Goal: Information Seeking & Learning: Learn about a topic

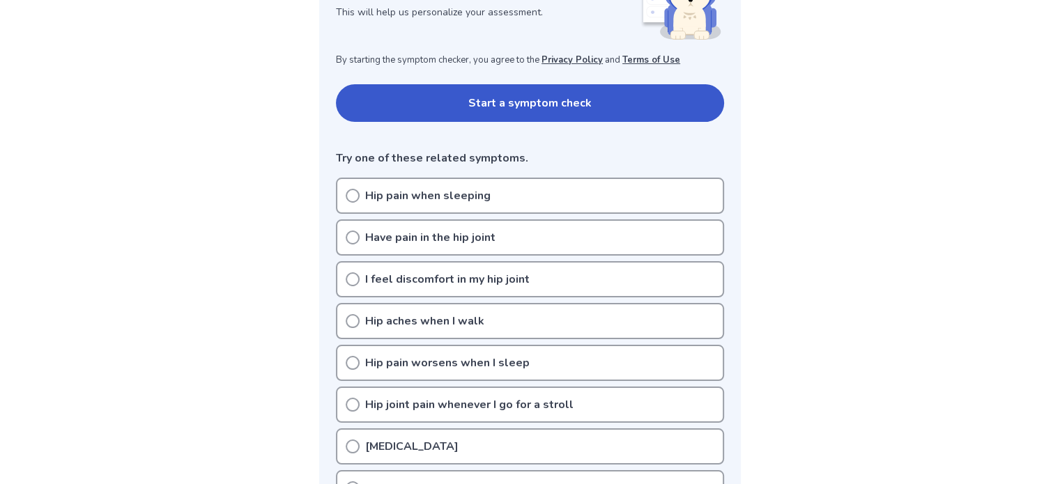
scroll to position [279, 0]
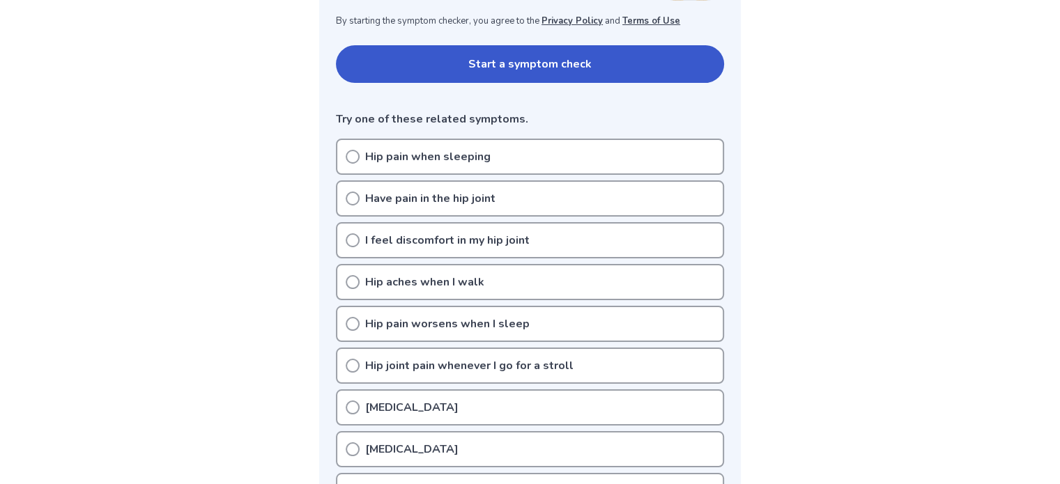
click at [419, 402] on p "[MEDICAL_DATA]" at bounding box center [411, 407] width 93 height 17
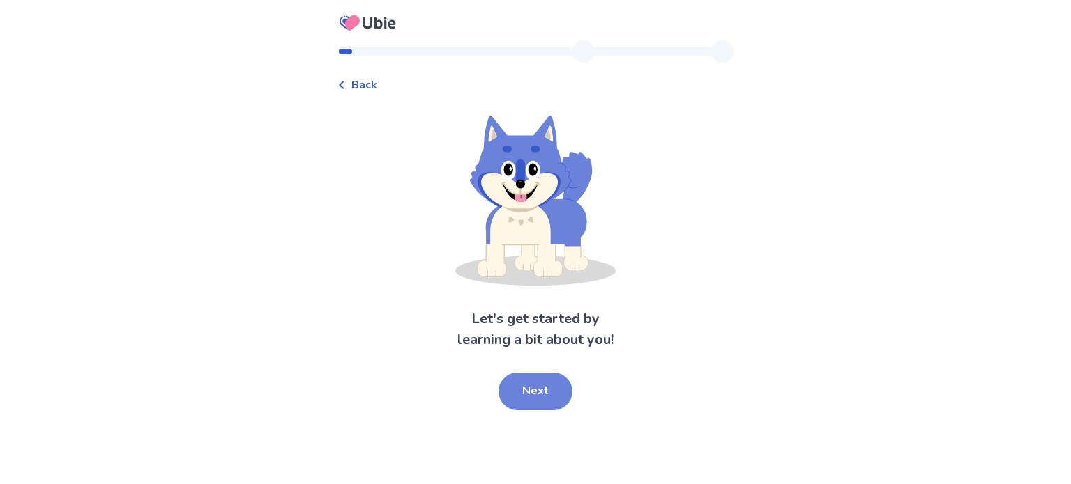
click at [530, 388] on button "Next" at bounding box center [535, 392] width 74 height 38
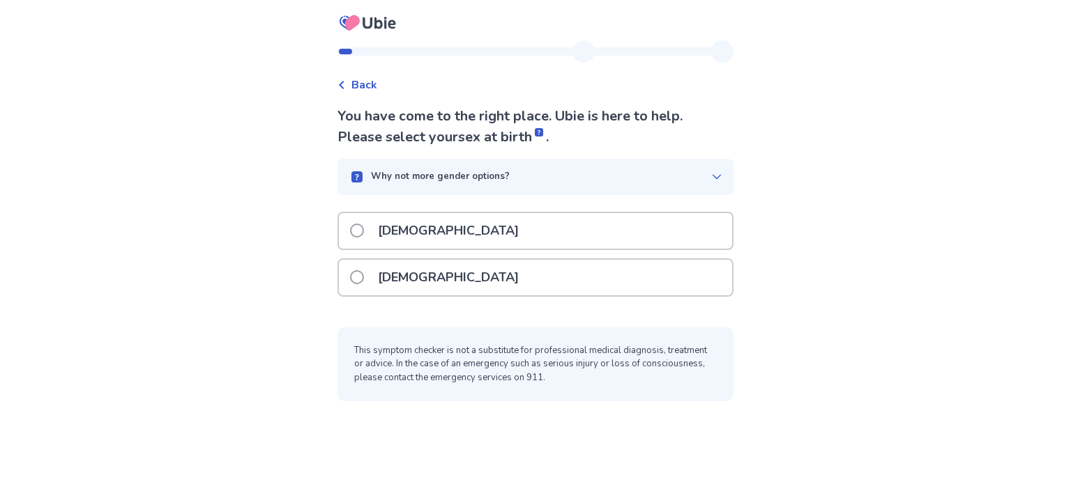
click at [413, 227] on p "Male" at bounding box center [448, 231] width 158 height 36
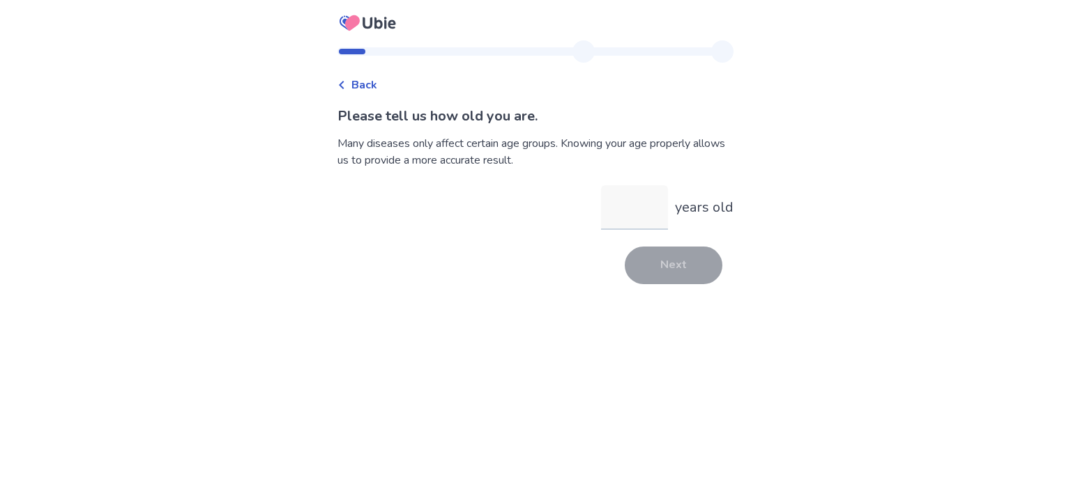
click at [637, 217] on input "years old" at bounding box center [634, 207] width 67 height 45
type input "**"
click at [662, 266] on button "Next" at bounding box center [674, 266] width 98 height 38
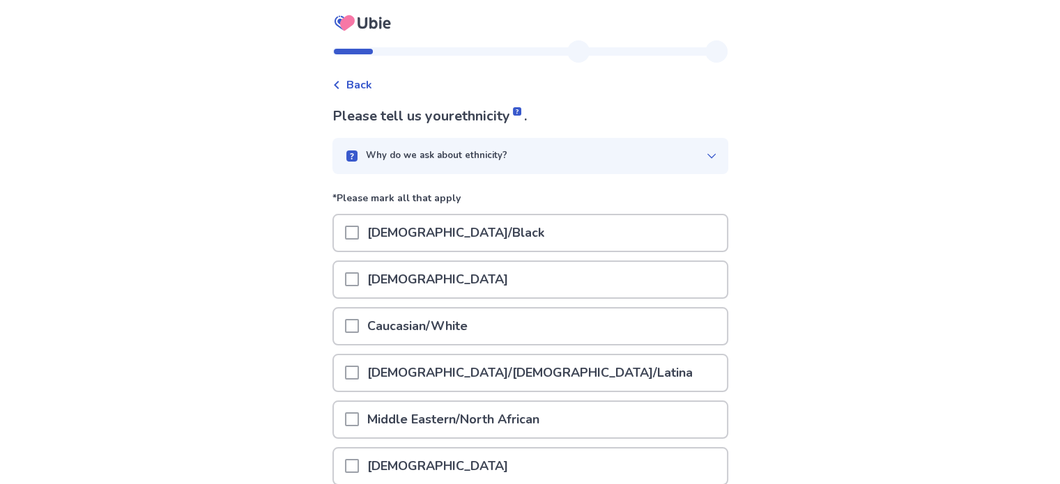
click at [411, 326] on p "Caucasian/White" at bounding box center [417, 327] width 117 height 36
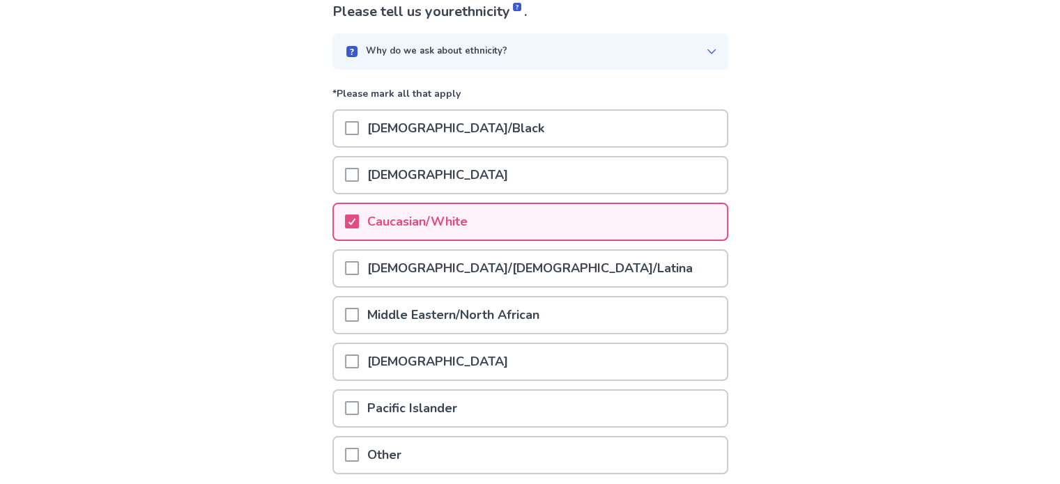
scroll to position [214, 0]
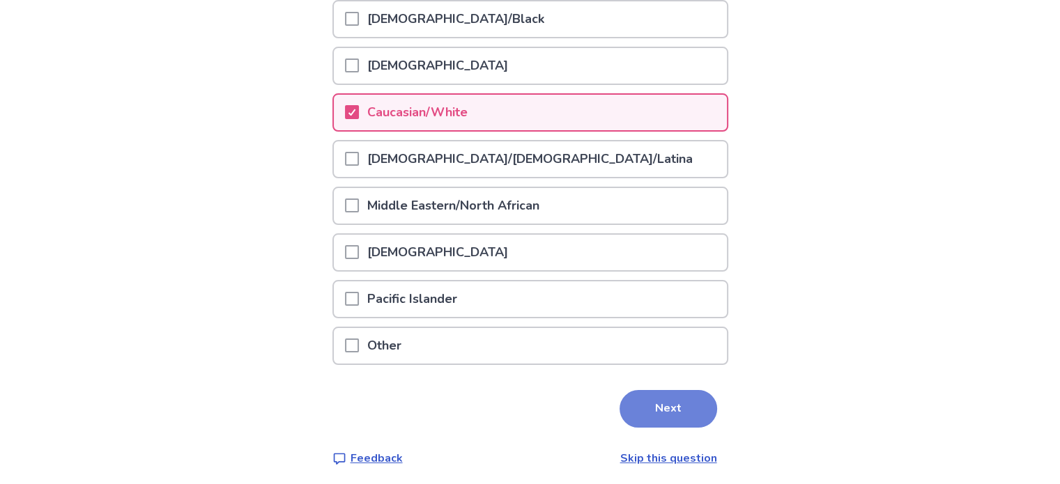
click at [675, 400] on button "Next" at bounding box center [669, 409] width 98 height 38
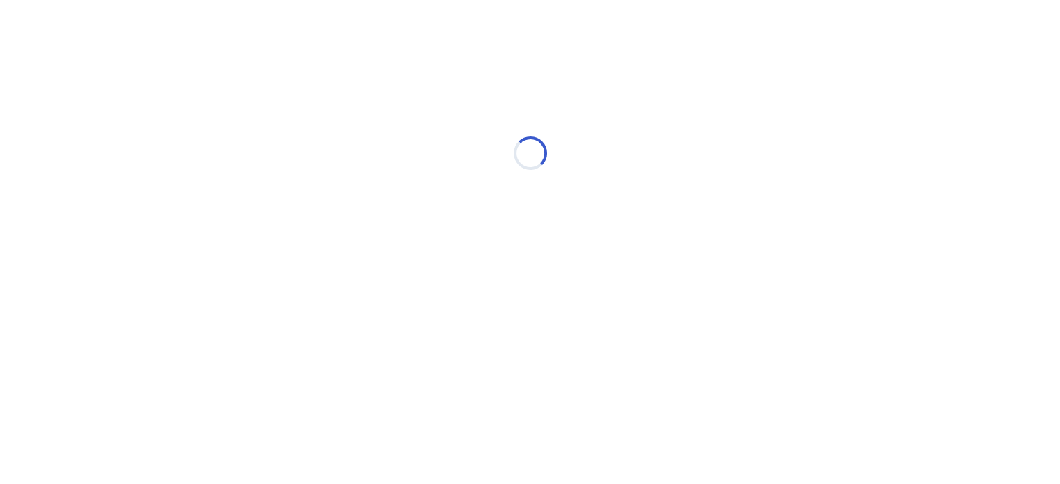
scroll to position [0, 0]
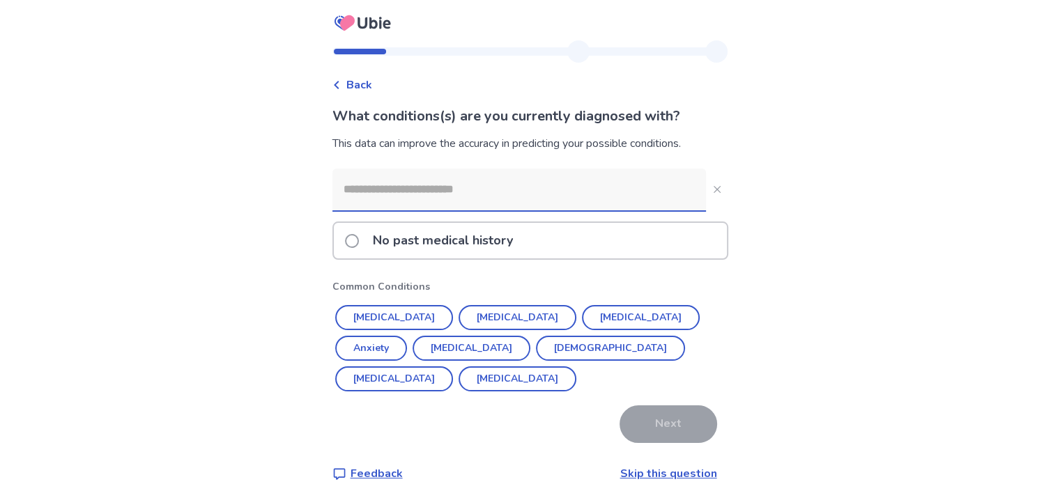
click at [395, 192] on input at bounding box center [520, 190] width 374 height 42
click at [491, 312] on button "Diabetes" at bounding box center [518, 317] width 118 height 25
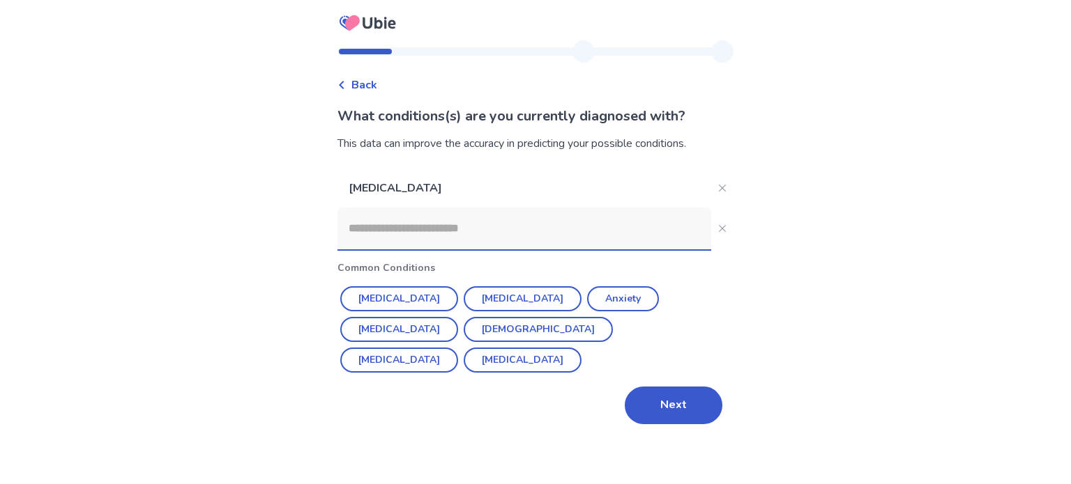
click at [415, 231] on input at bounding box center [524, 229] width 374 height 42
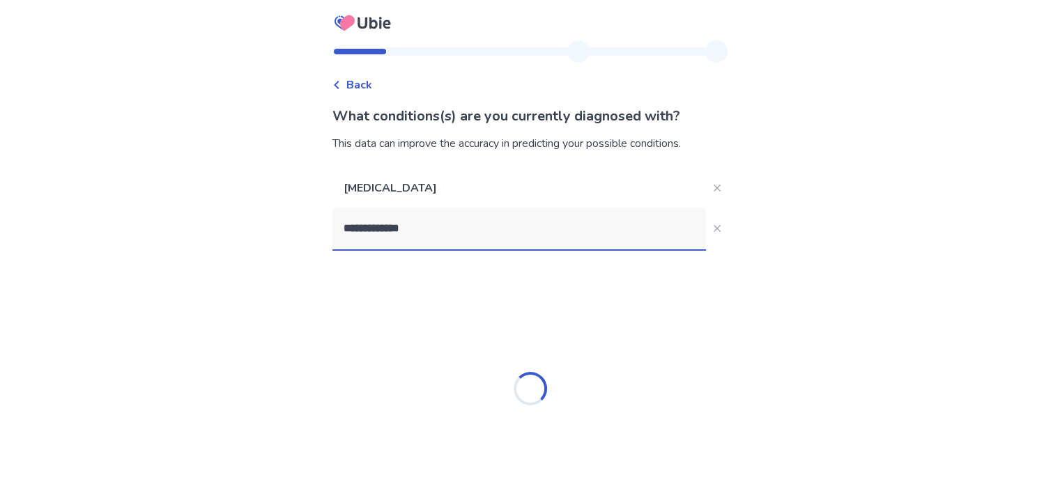
type input "**********"
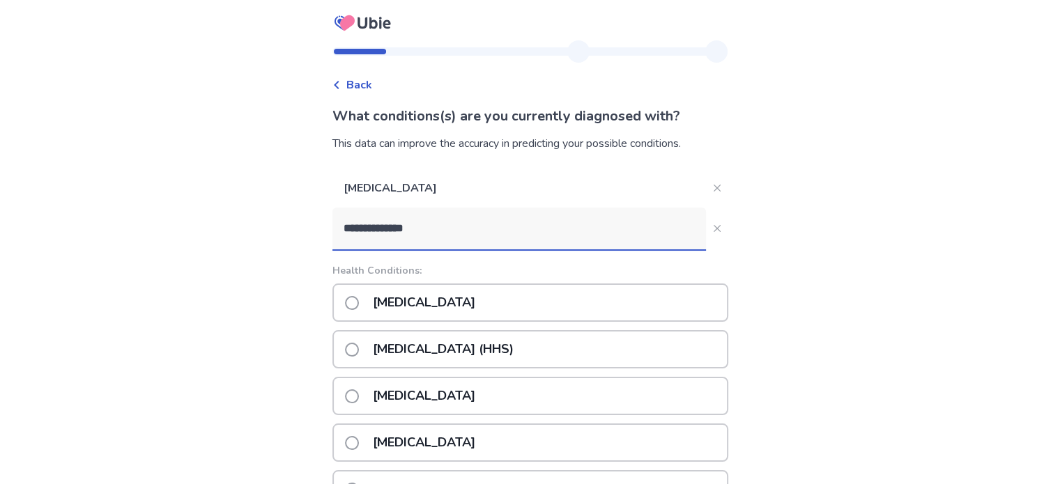
click at [410, 300] on p "Hyperlipidemia" at bounding box center [424, 303] width 119 height 36
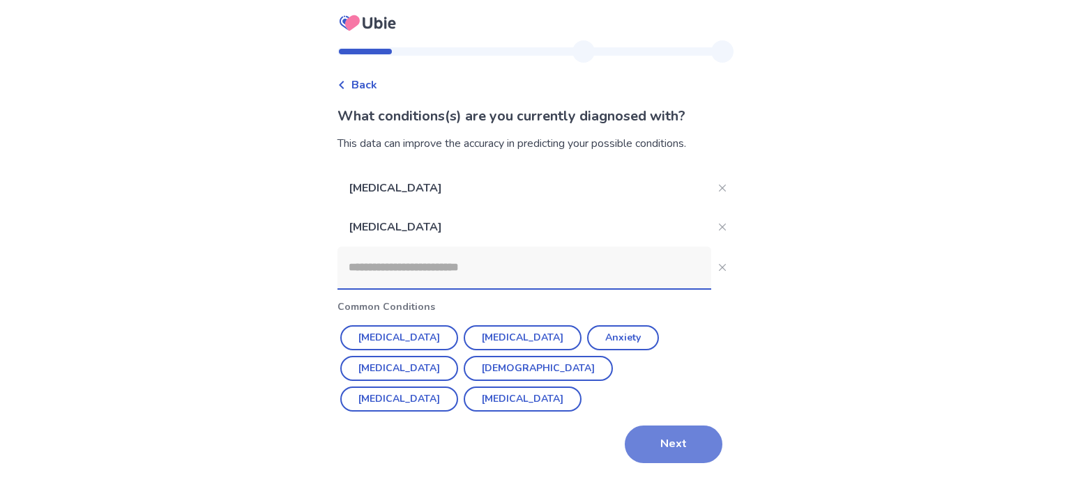
click at [675, 436] on button "Next" at bounding box center [674, 445] width 98 height 38
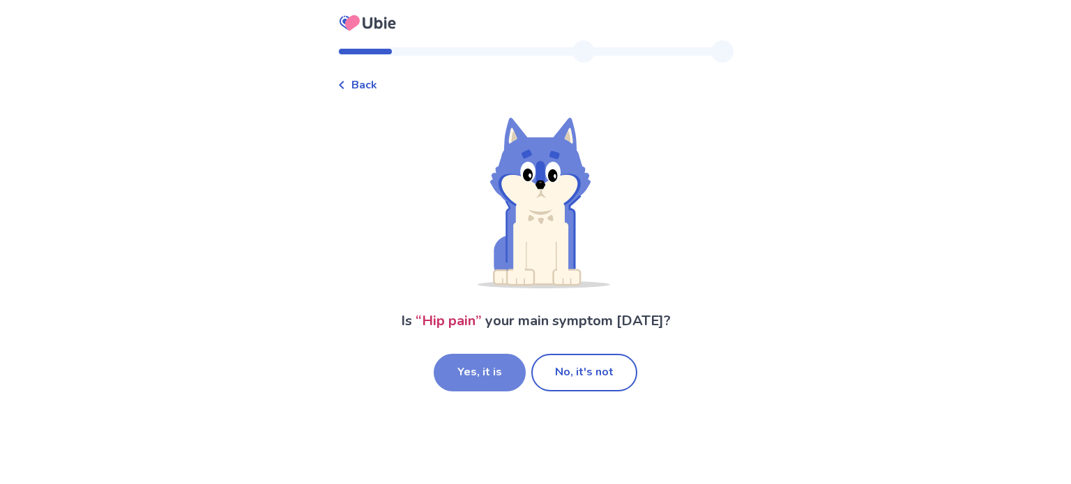
click at [475, 373] on button "Yes, it is" at bounding box center [480, 373] width 92 height 38
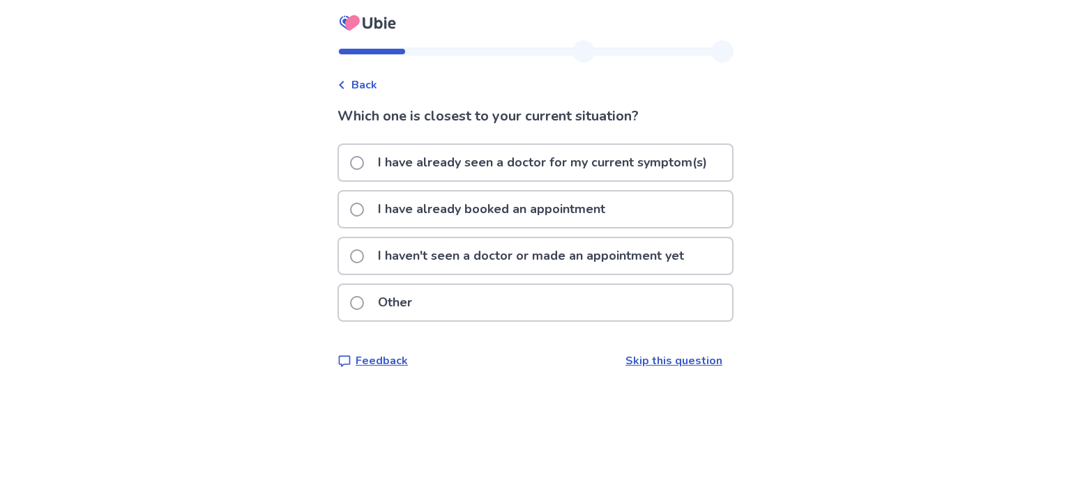
click at [445, 252] on p "I haven't seen a doctor or made an appointment yet" at bounding box center [530, 256] width 323 height 36
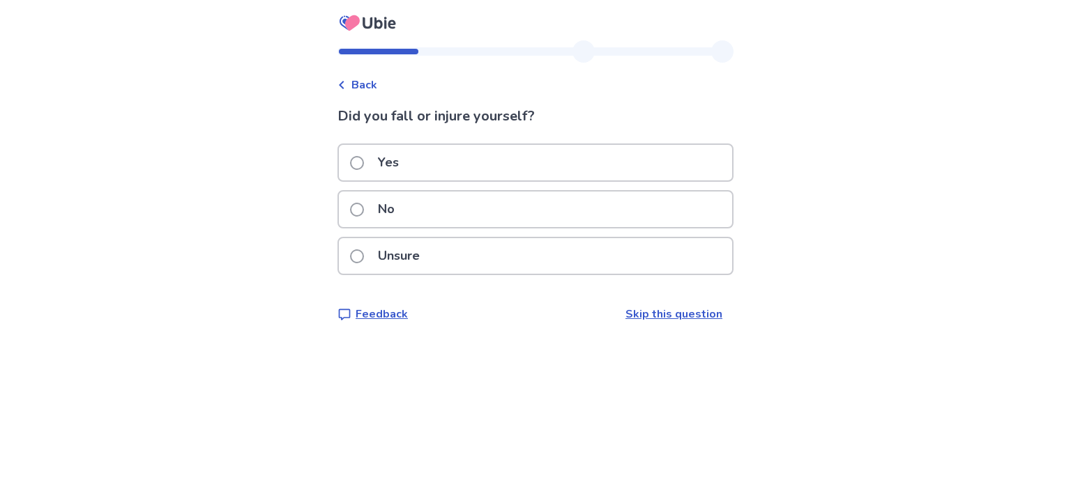
click at [364, 205] on span at bounding box center [357, 210] width 14 height 14
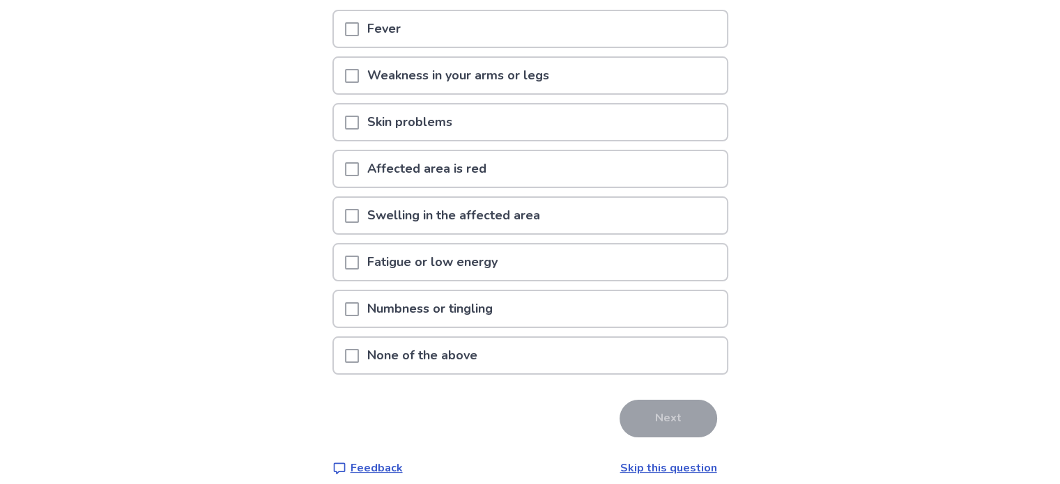
scroll to position [167, 0]
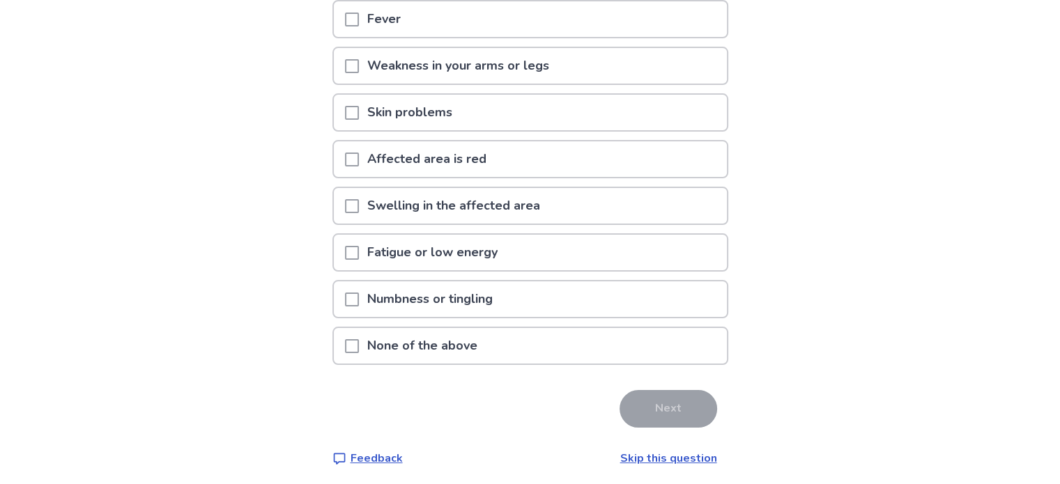
click at [441, 339] on p "None of the above" at bounding box center [422, 346] width 127 height 36
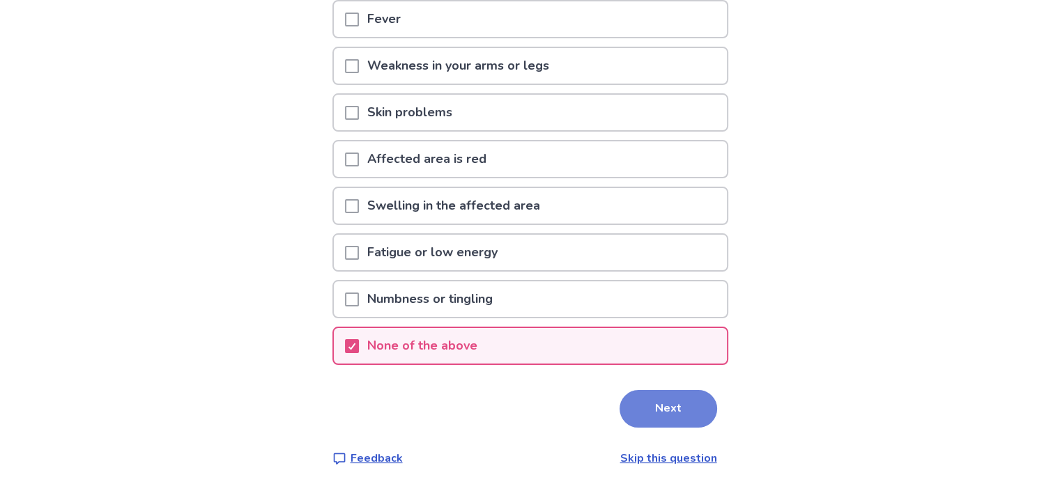
click at [664, 403] on button "Next" at bounding box center [669, 409] width 98 height 38
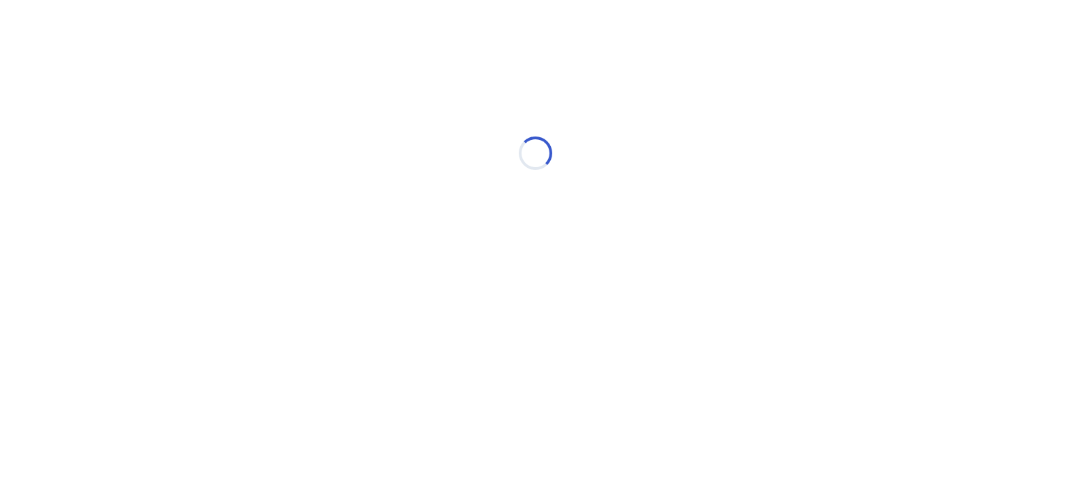
select select "*"
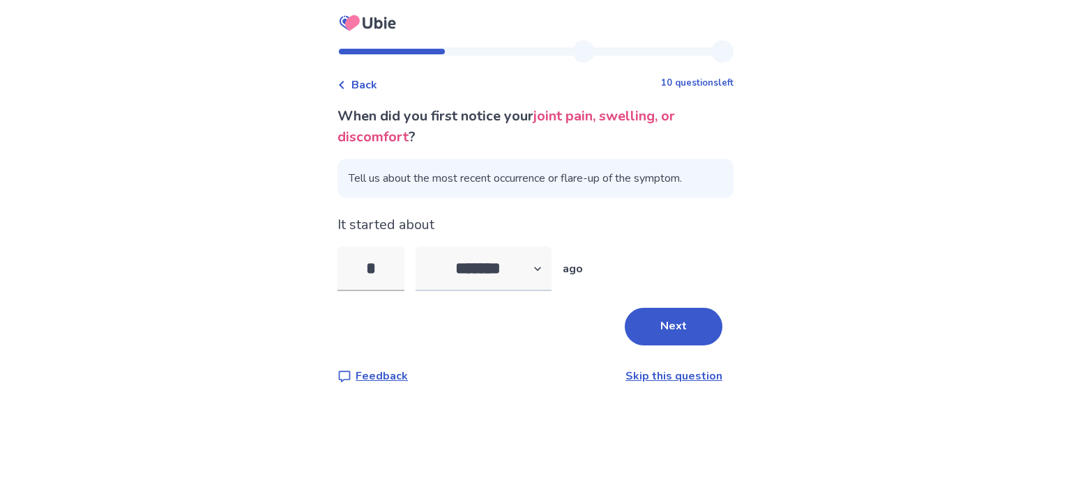
type input "*"
drag, startPoint x: 535, startPoint y: 272, endPoint x: 550, endPoint y: 272, distance: 15.3
click at [535, 272] on select "******* ****** ******* ******** *******" at bounding box center [483, 269] width 136 height 45
select select "*"
click at [424, 247] on select "******* ****** ******* ******** *******" at bounding box center [483, 269] width 136 height 45
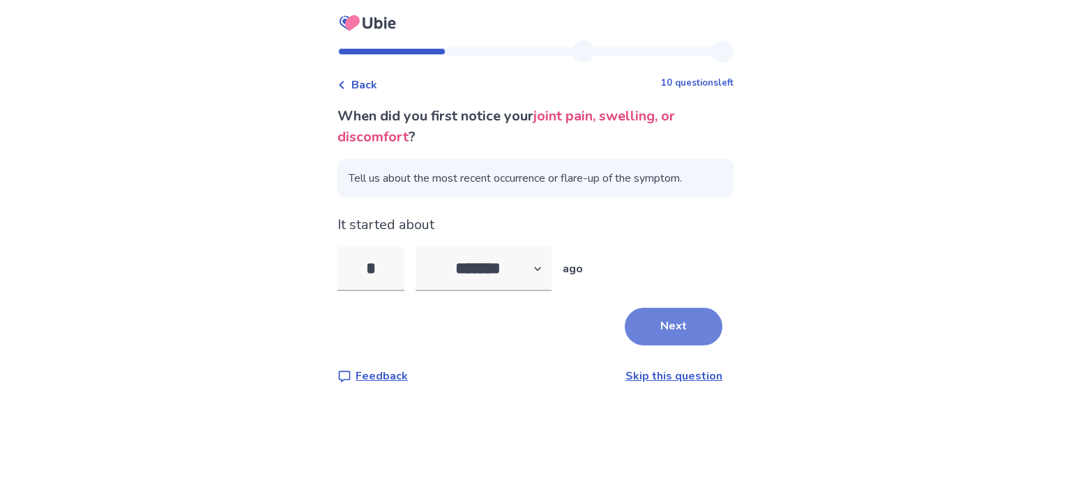
click at [664, 328] on button "Next" at bounding box center [674, 327] width 98 height 38
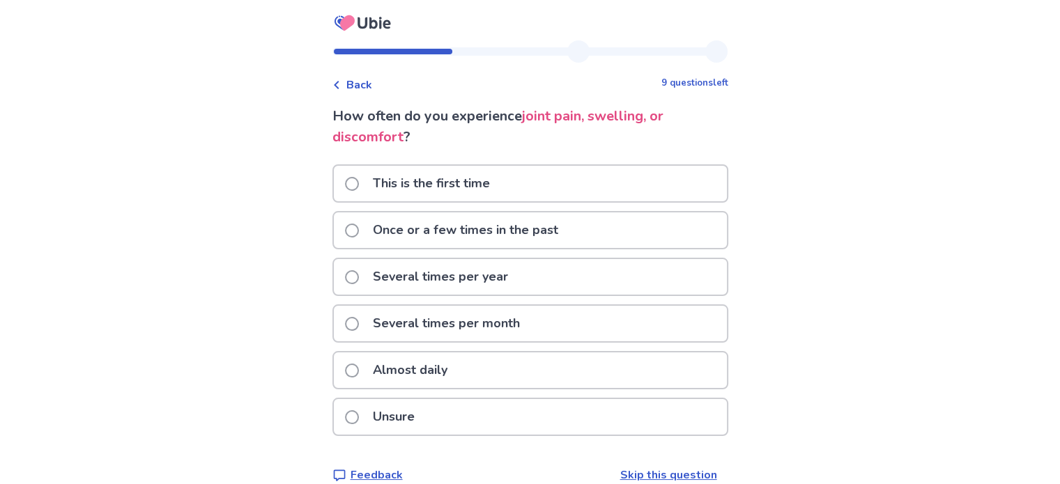
click at [422, 367] on p "Almost daily" at bounding box center [410, 371] width 91 height 36
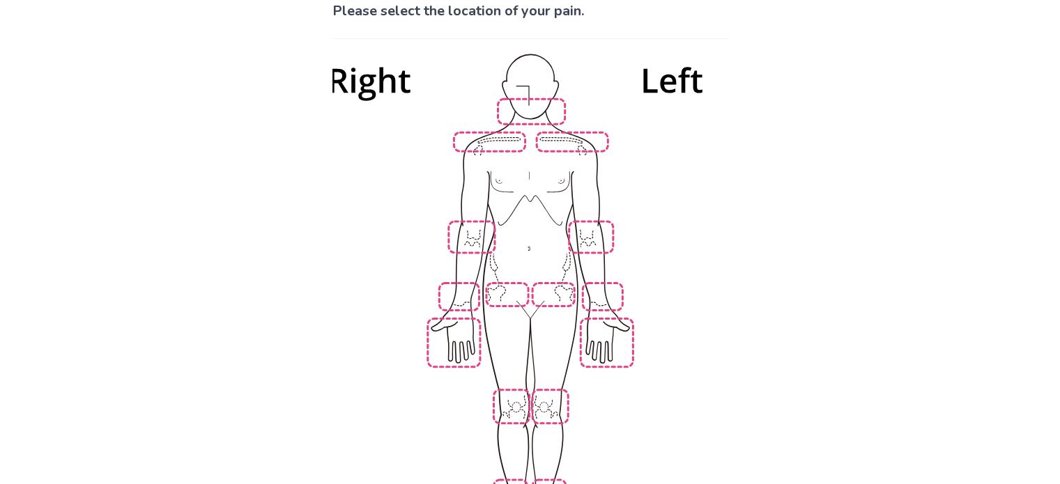
scroll to position [139, 0]
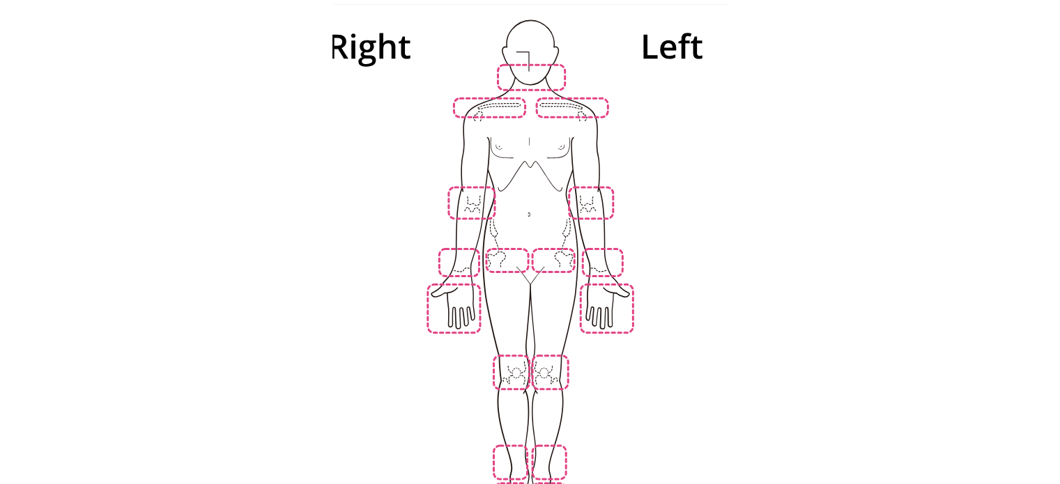
click at [491, 247] on img at bounding box center [531, 272] width 792 height 536
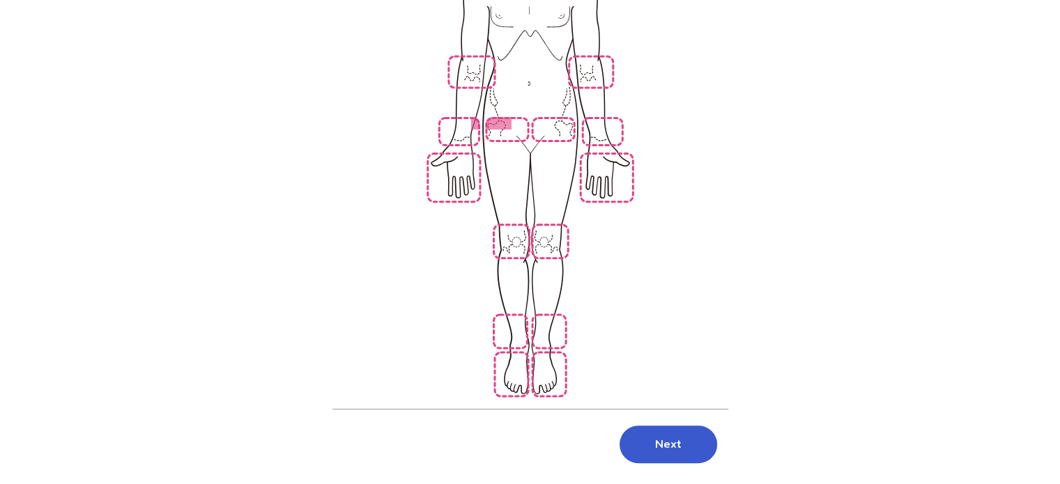
scroll to position [288, 0]
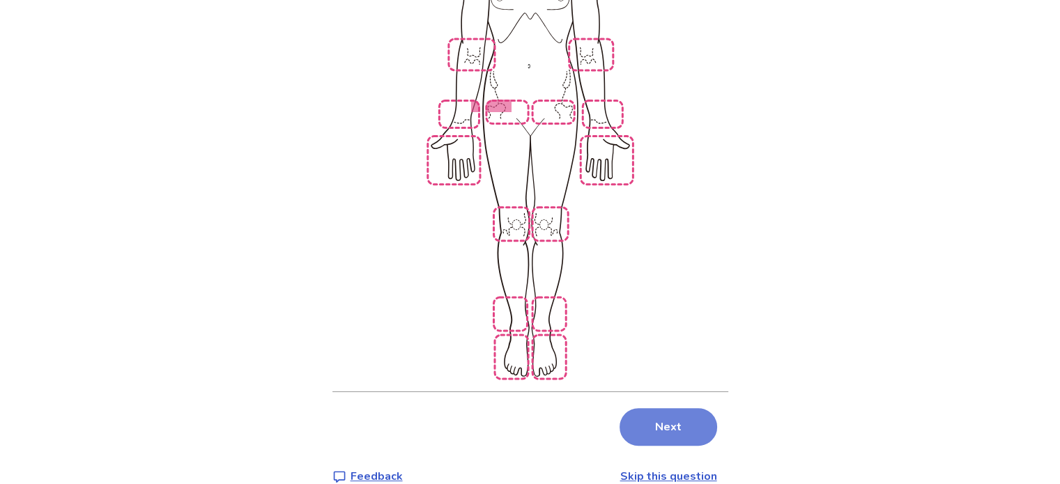
click at [665, 408] on button "Next" at bounding box center [669, 427] width 98 height 38
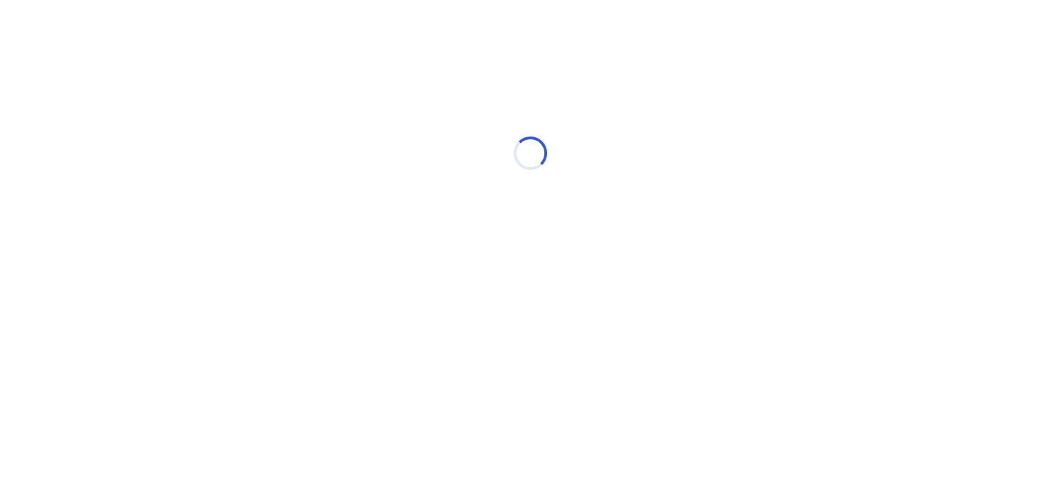
scroll to position [0, 0]
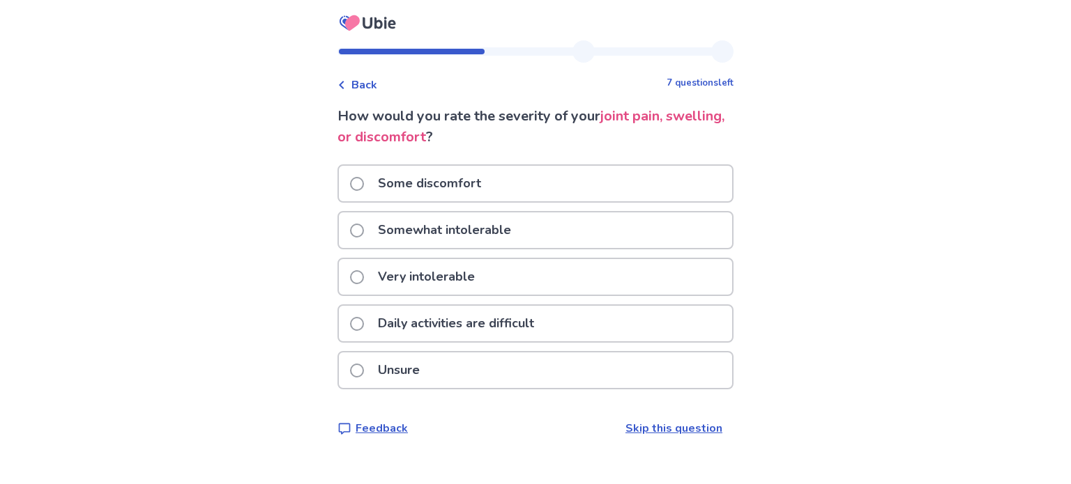
click at [402, 227] on p "Somewhat intolerable" at bounding box center [444, 231] width 150 height 36
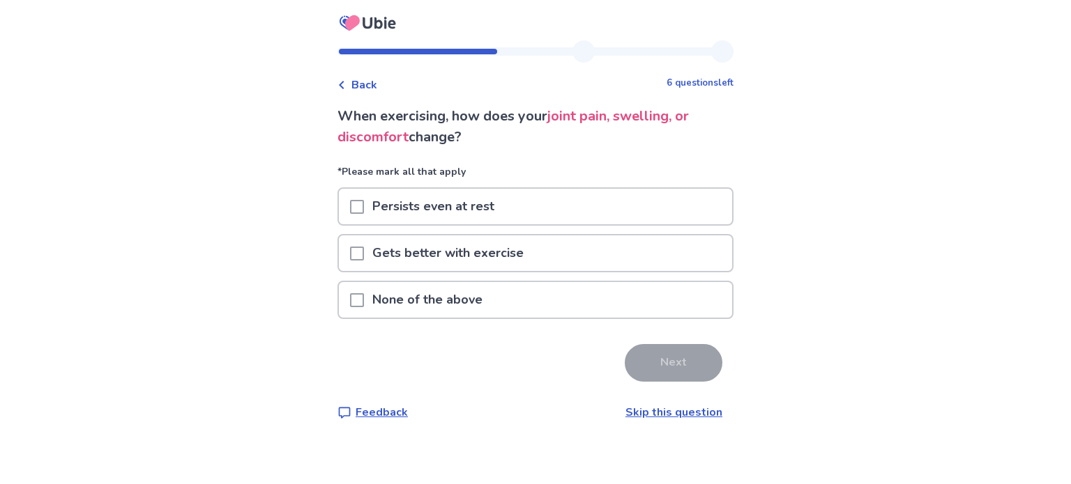
click at [418, 212] on p "Persists even at rest" at bounding box center [433, 207] width 139 height 36
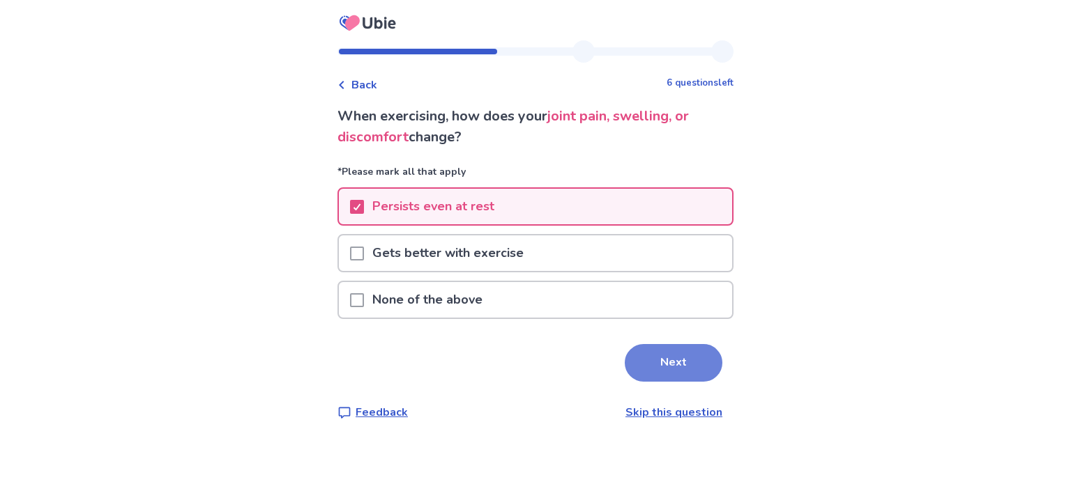
click at [699, 359] on button "Next" at bounding box center [674, 363] width 98 height 38
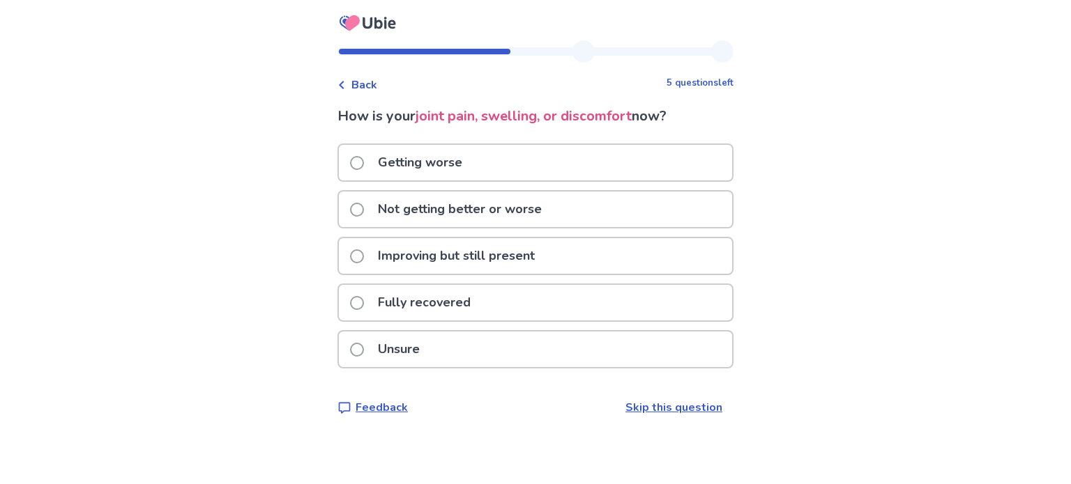
click at [406, 160] on p "Getting worse" at bounding box center [419, 163] width 101 height 36
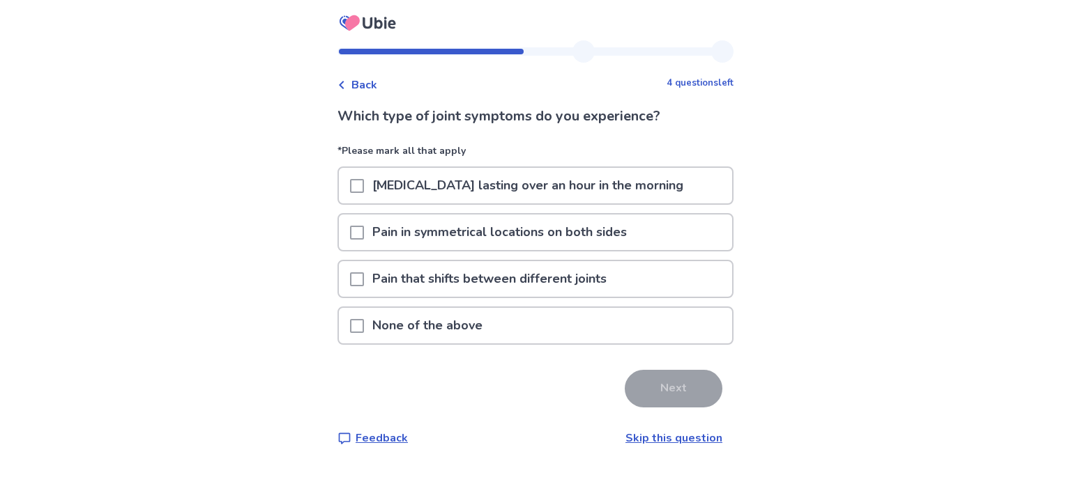
click at [383, 280] on p "Pain that shifts between different joints" at bounding box center [489, 279] width 251 height 36
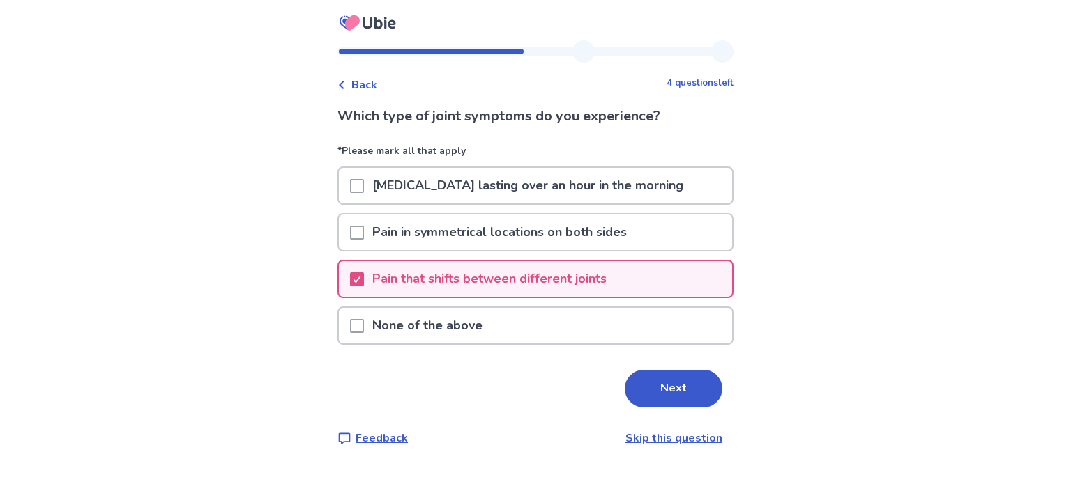
click at [357, 272] on div "Pain that shifts between different joints" at bounding box center [535, 279] width 393 height 36
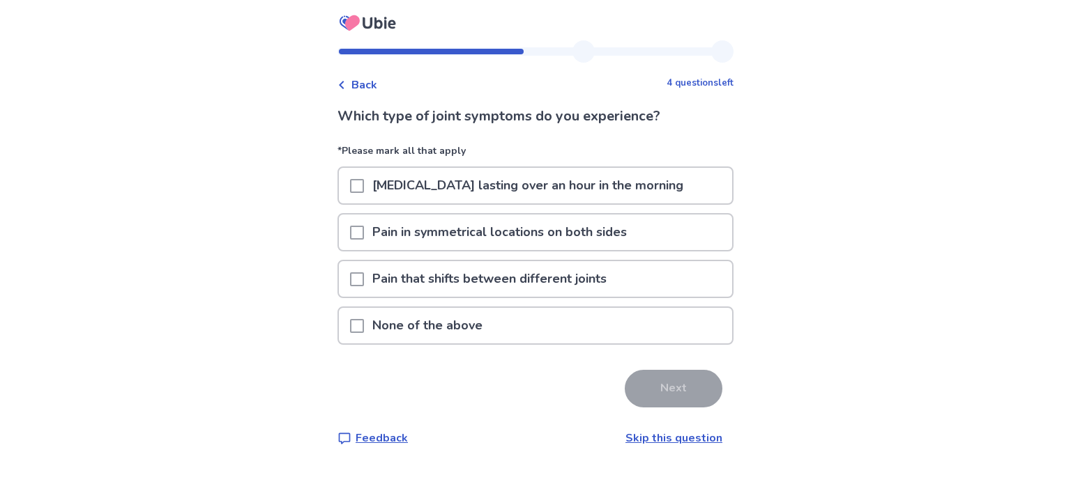
click at [364, 323] on span at bounding box center [357, 326] width 14 height 14
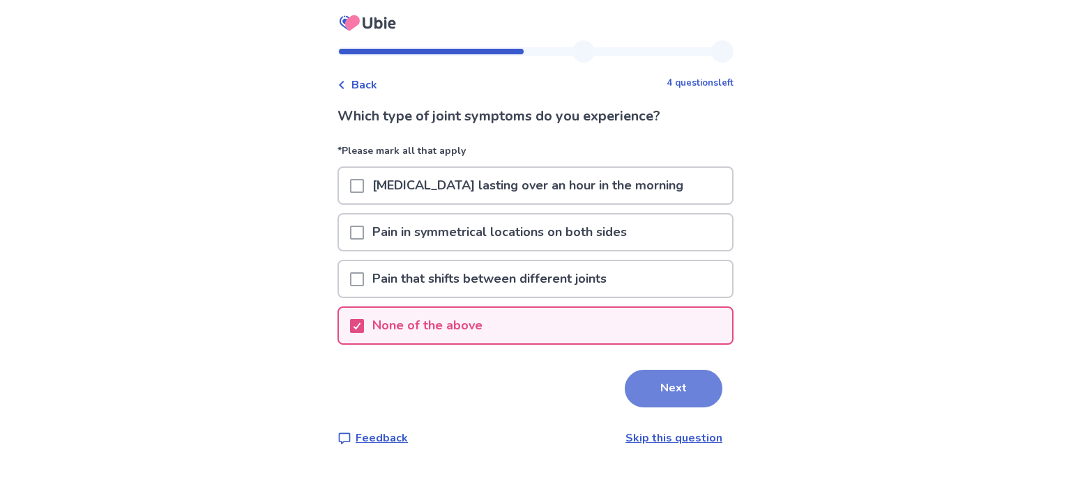
click at [665, 381] on button "Next" at bounding box center [674, 389] width 98 height 38
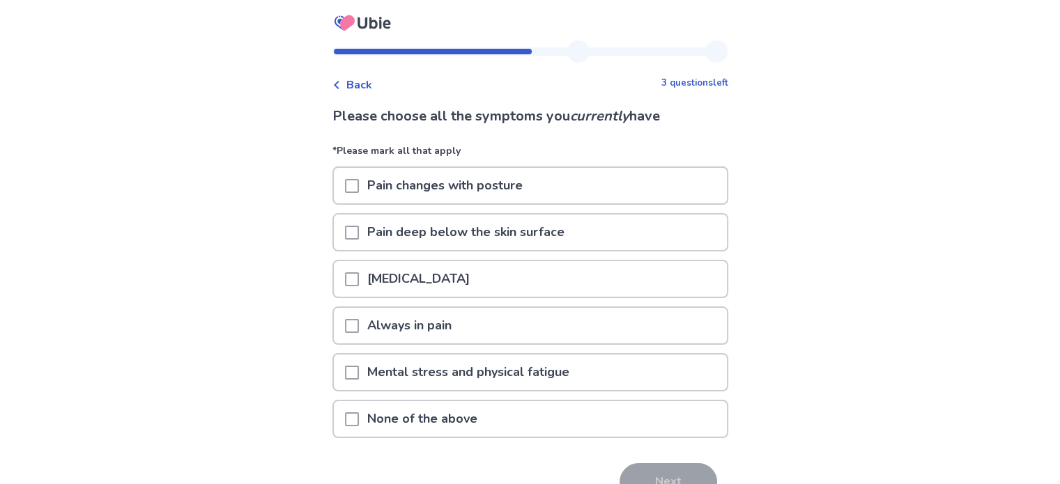
click at [479, 192] on p "Pain changes with posture" at bounding box center [445, 186] width 172 height 36
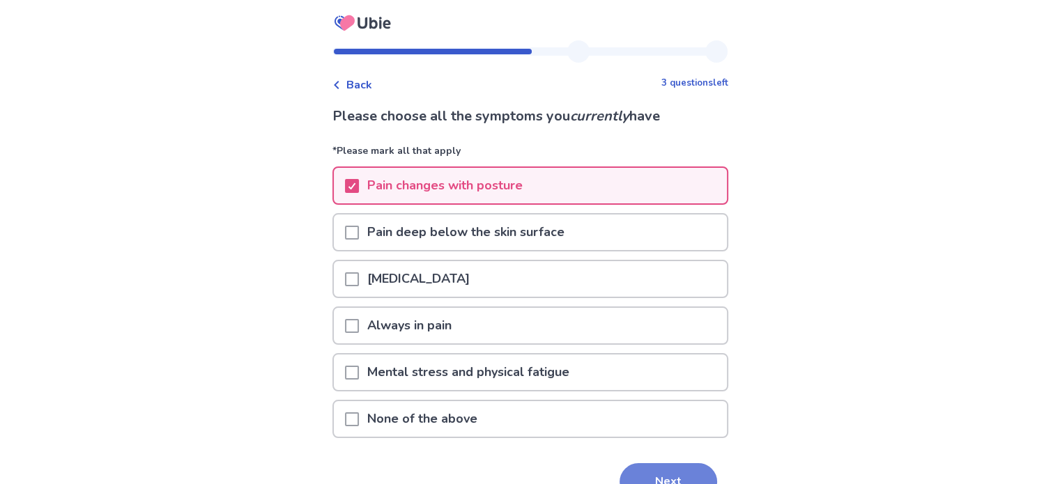
click at [677, 465] on button "Next" at bounding box center [669, 483] width 98 height 38
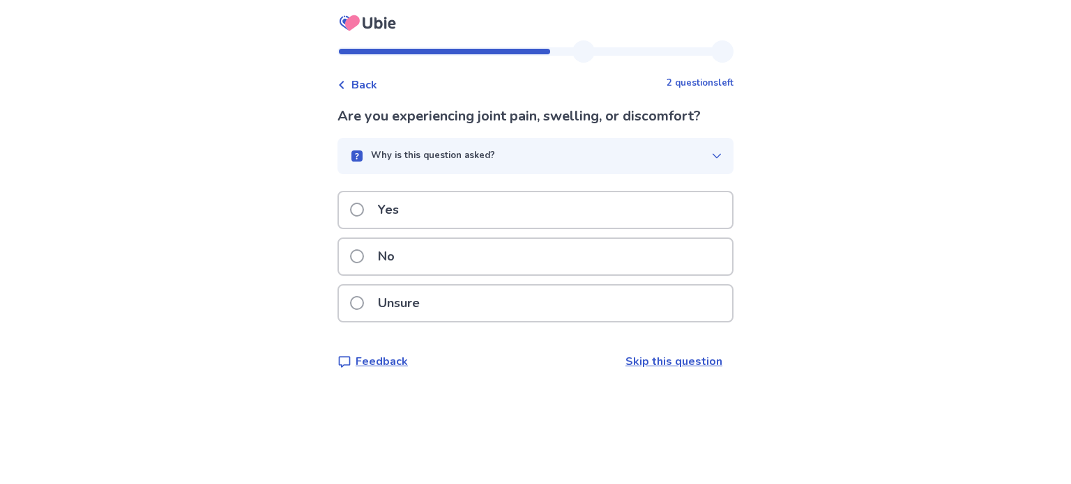
click at [407, 213] on p "Yes" at bounding box center [388, 210] width 38 height 36
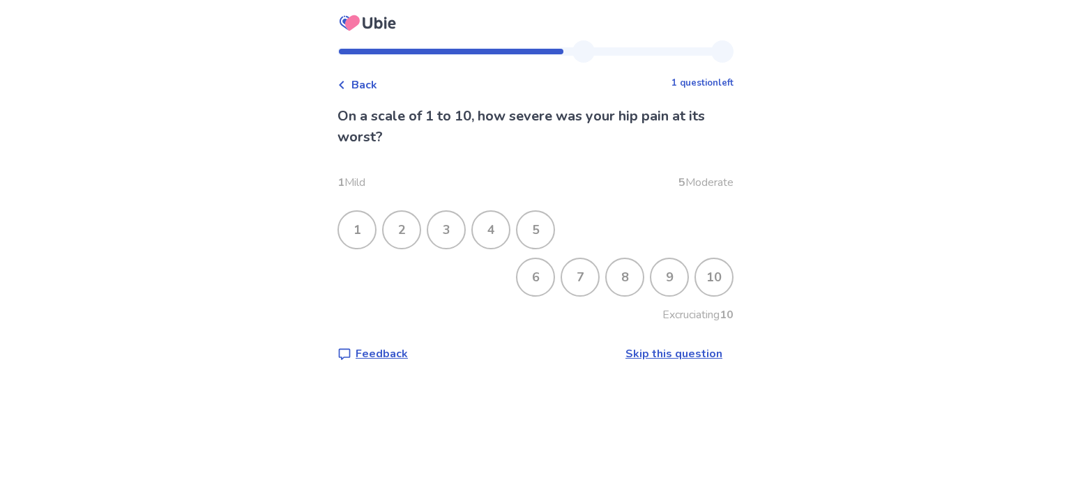
click at [666, 271] on div "9" at bounding box center [669, 277] width 36 height 36
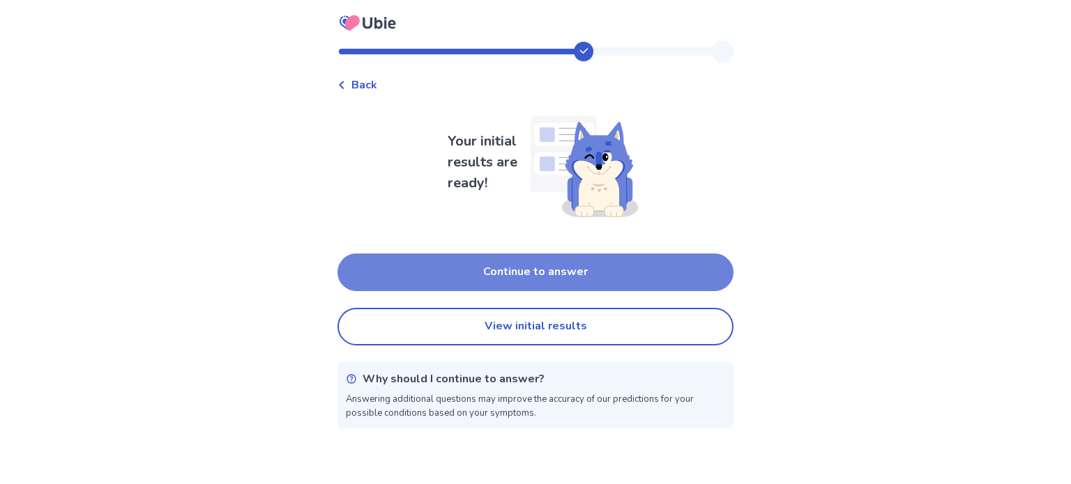
click at [544, 275] on button "Continue to answer" at bounding box center [535, 273] width 396 height 38
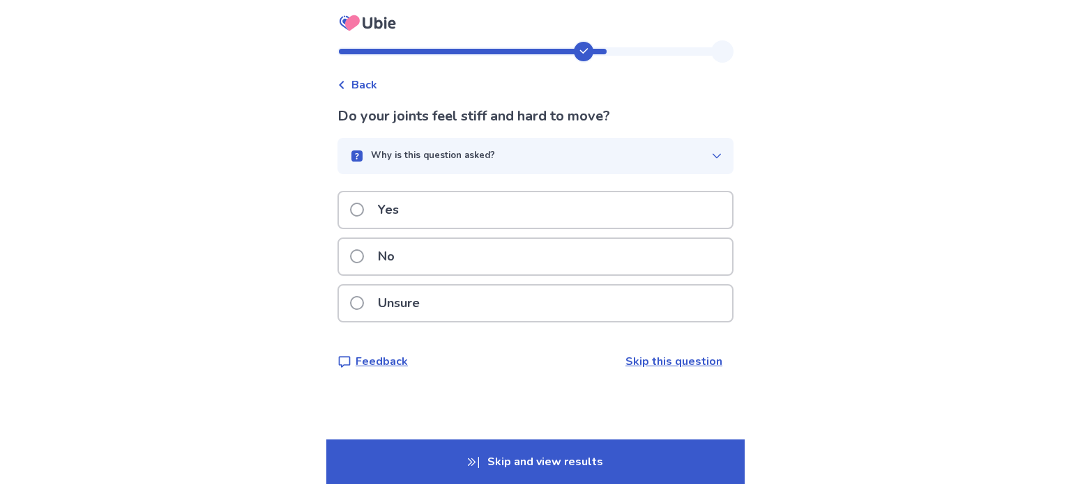
click at [400, 253] on p "No" at bounding box center [385, 257] width 33 height 36
click at [391, 299] on p "Unsure" at bounding box center [398, 304] width 59 height 36
click at [422, 299] on p "Unsure" at bounding box center [398, 304] width 59 height 36
click at [403, 251] on p "No" at bounding box center [385, 257] width 33 height 36
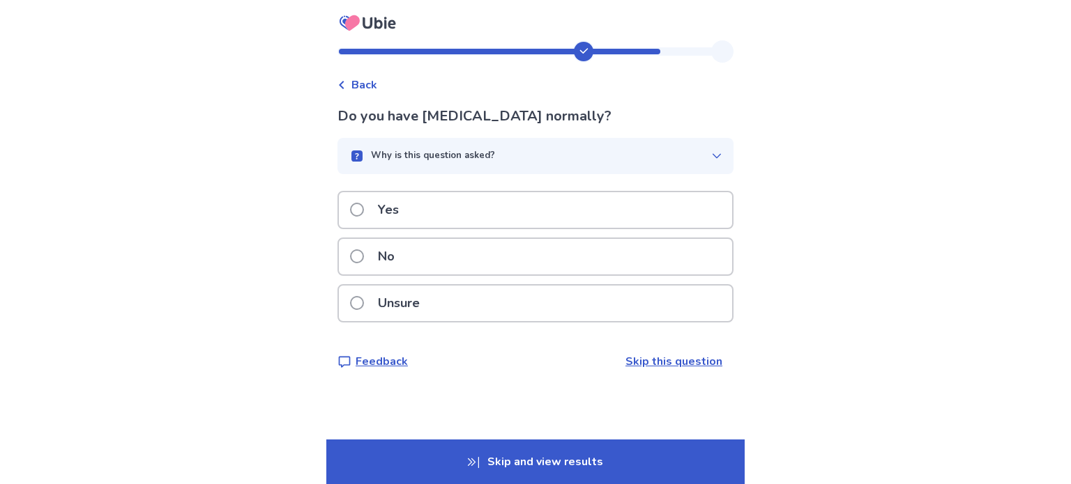
click at [393, 252] on p "No" at bounding box center [385, 257] width 33 height 36
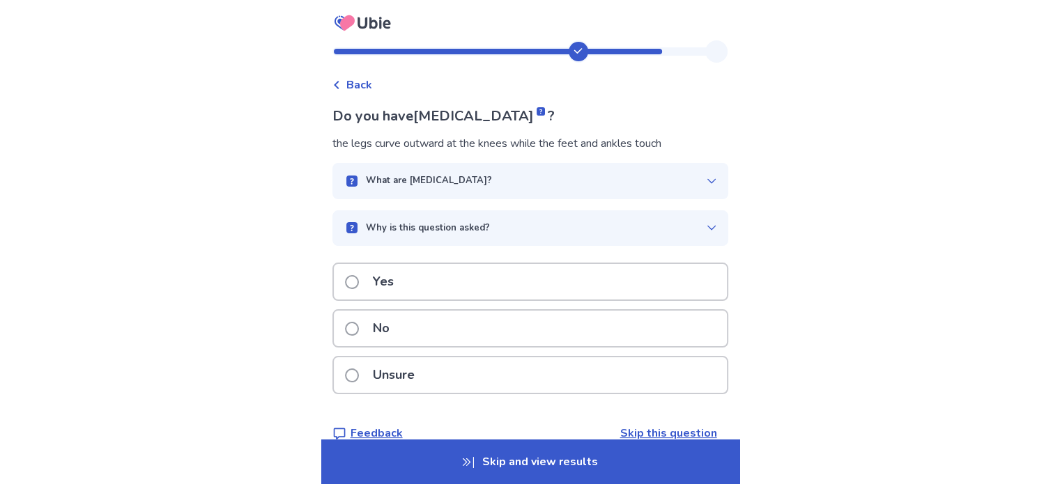
click at [385, 326] on p "No" at bounding box center [381, 329] width 33 height 36
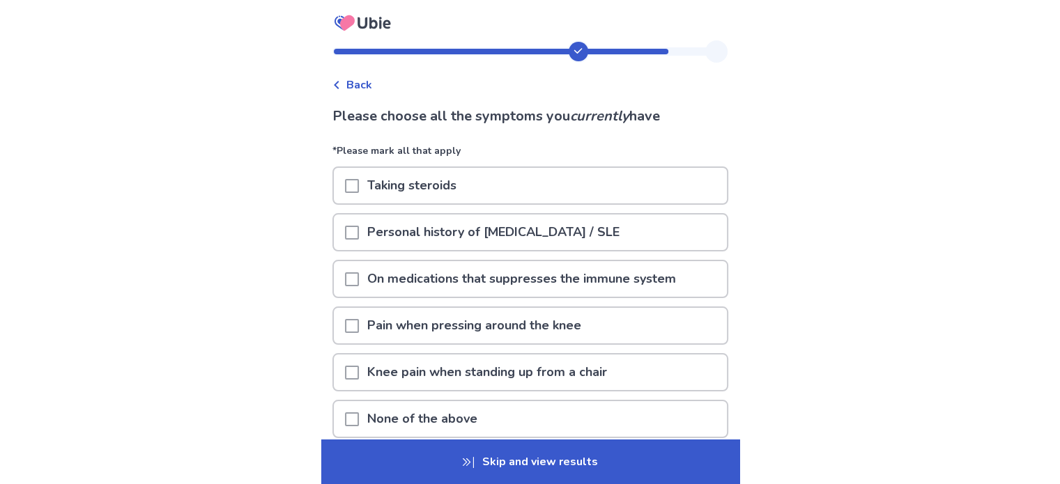
click at [404, 413] on p "None of the above" at bounding box center [422, 420] width 127 height 36
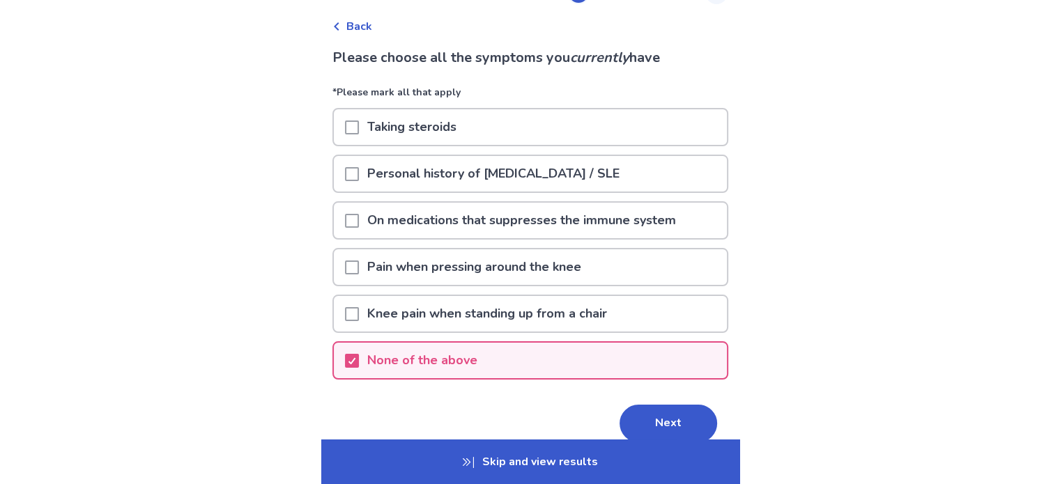
scroll to position [119, 0]
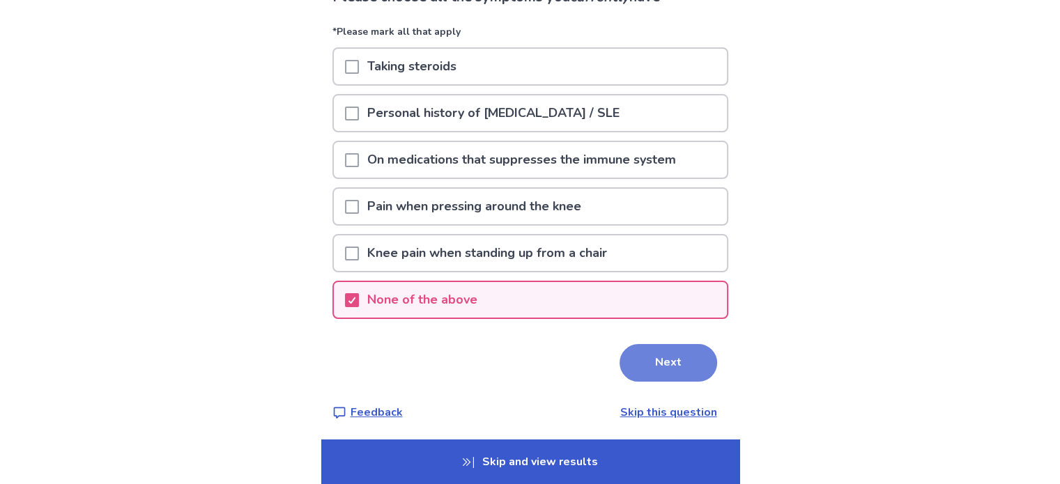
click at [662, 356] on button "Next" at bounding box center [669, 363] width 98 height 38
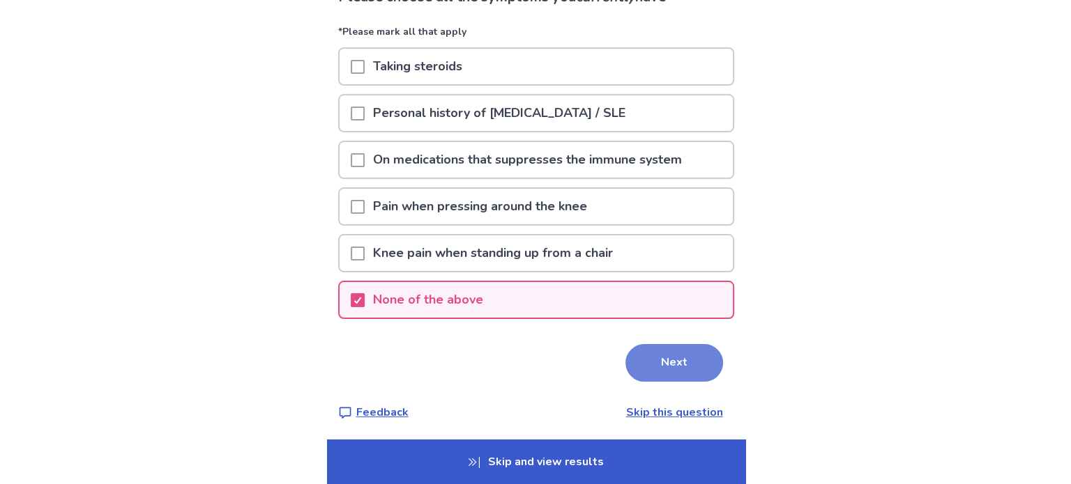
scroll to position [0, 0]
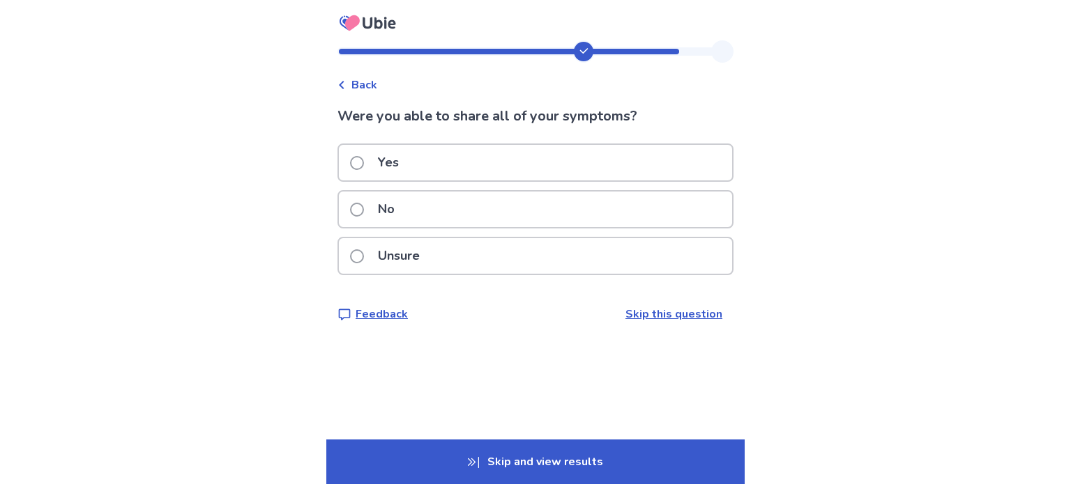
click at [376, 253] on label "Unsure" at bounding box center [389, 256] width 78 height 36
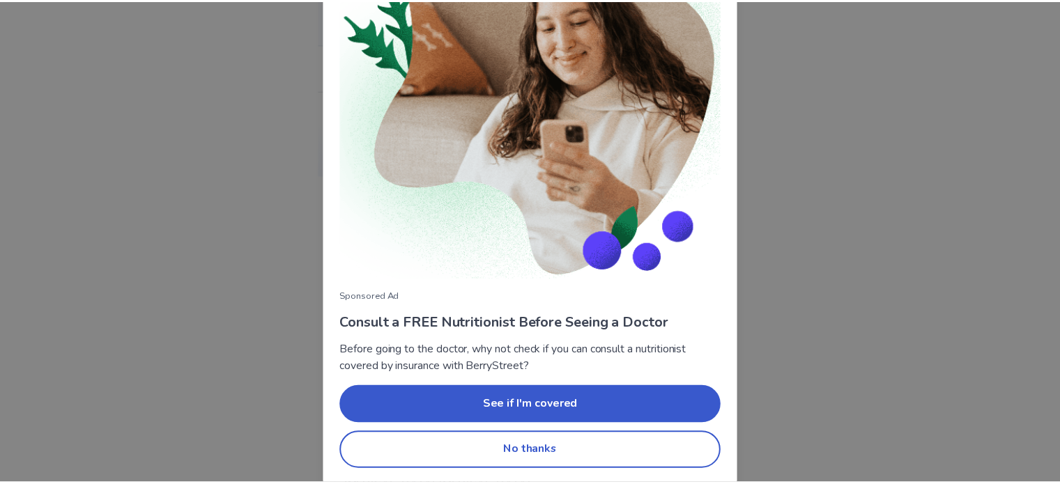
scroll to position [125, 0]
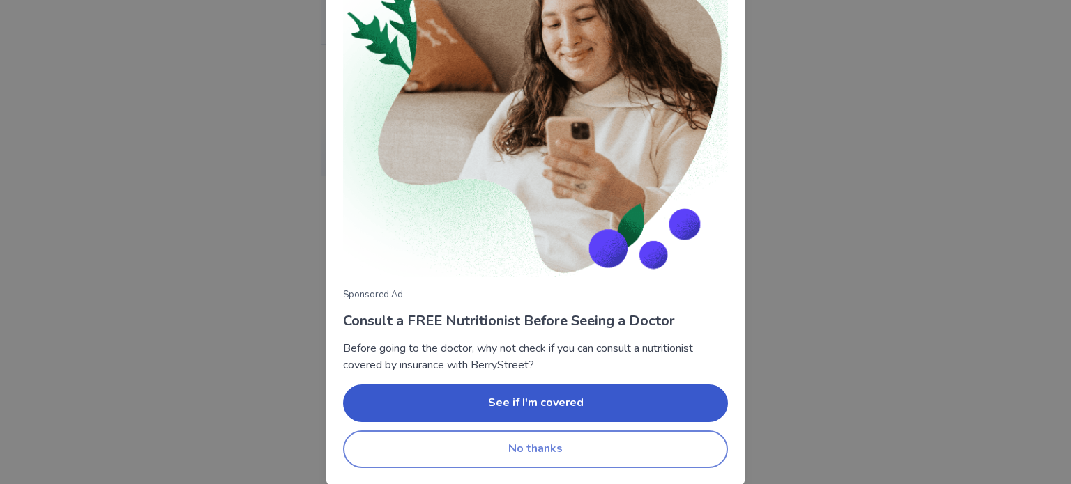
click at [568, 448] on button "No thanks" at bounding box center [535, 450] width 385 height 38
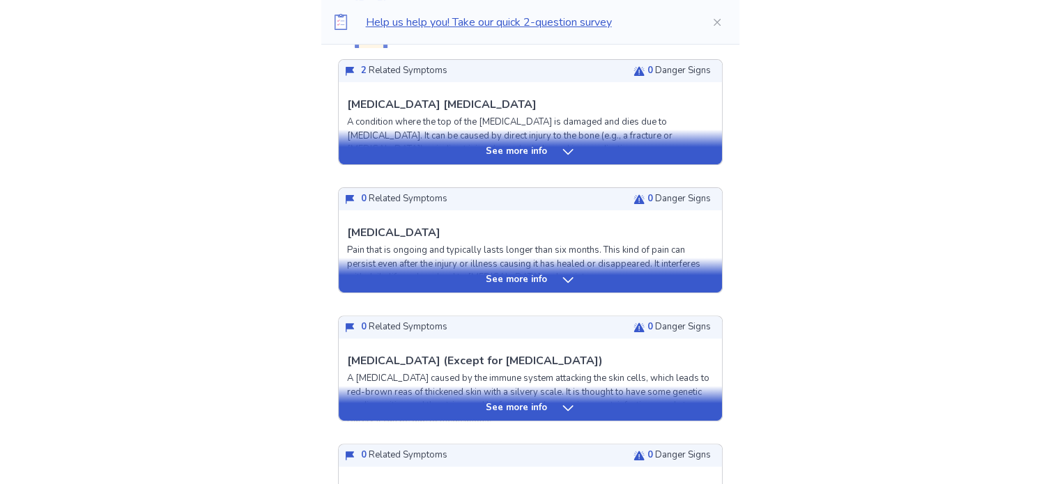
scroll to position [279, 0]
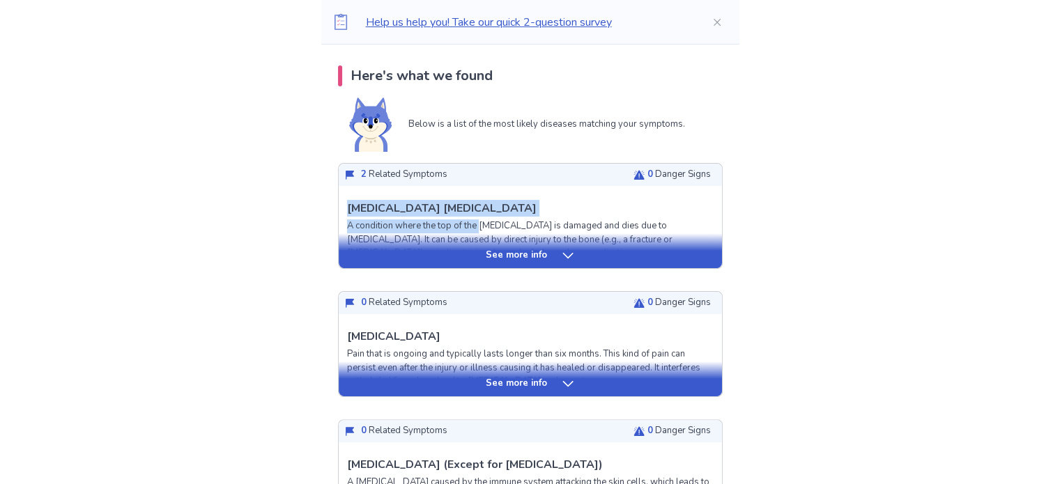
drag, startPoint x: 488, startPoint y: 209, endPoint x: 350, endPoint y: 213, distance: 138.1
click at [350, 213] on div "Femoral Head Necrosis A condition where the top of the hip bone is damaged and …" at bounding box center [530, 457] width 383 height 531
